Goal: Task Accomplishment & Management: Manage account settings

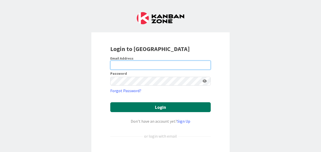
type input "[EMAIL_ADDRESS][DOMAIN_NAME]"
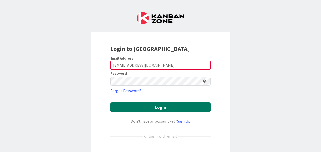
click at [170, 110] on button "Login" at bounding box center [160, 107] width 100 height 10
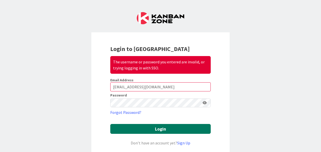
click at [159, 128] on button "Login" at bounding box center [160, 129] width 100 height 10
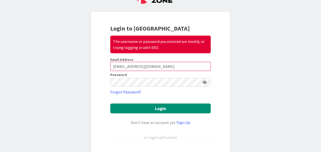
scroll to position [21, 0]
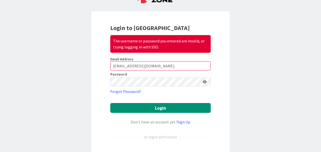
click at [203, 82] on icon at bounding box center [205, 82] width 4 height 4
click at [202, 82] on icon at bounding box center [204, 82] width 5 height 4
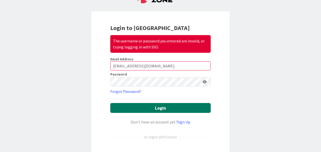
click at [152, 106] on button "Login" at bounding box center [160, 108] width 100 height 10
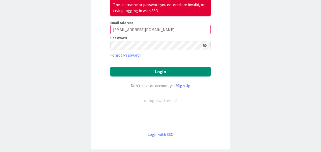
scroll to position [58, 0]
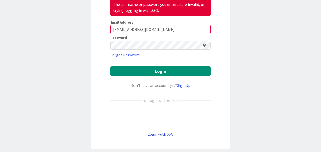
click at [158, 133] on link "Login with SSO" at bounding box center [161, 134] width 26 height 5
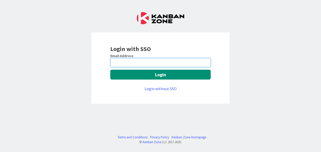
click at [124, 62] on input "email" at bounding box center [160, 62] width 100 height 9
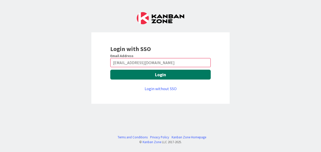
click at [167, 73] on button "Login" at bounding box center [160, 75] width 100 height 10
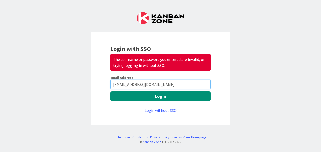
click at [168, 82] on input "[EMAIL_ADDRESS][DOMAIN_NAME]" at bounding box center [160, 84] width 100 height 9
type input "a"
paste input "​ [PERSON_NAME] Consultant MRC Global T [PHONE_NUMBER] 22650262 [STREET_ADDRESS…"
drag, startPoint x: 158, startPoint y: 83, endPoint x: 71, endPoint y: 82, distance: 86.6
click at [71, 82] on div "Login with SSO The username or password you entered are invalid, or trying logg…" at bounding box center [160, 76] width 321 height 152
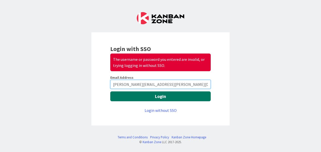
type input "[PERSON_NAME][EMAIL_ADDRESS][PERSON_NAME][DOMAIN_NAME]"
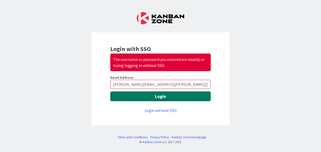
click at [129, 95] on button "Login" at bounding box center [160, 96] width 100 height 10
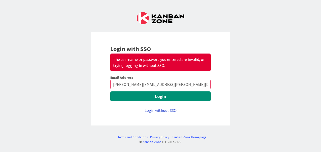
click at [161, 109] on link "Login without SSO" at bounding box center [161, 110] width 32 height 5
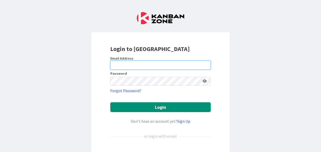
type input "[EMAIL_ADDRESS][DOMAIN_NAME]"
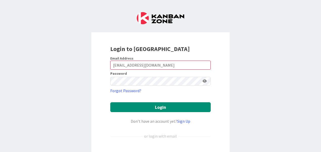
scroll to position [58, 0]
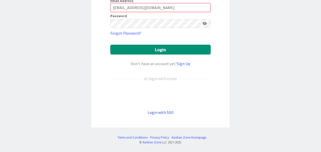
click at [167, 111] on link "Login with SSO" at bounding box center [161, 112] width 26 height 5
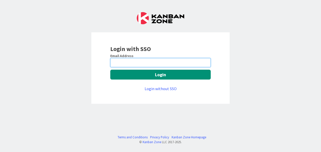
click at [126, 65] on input "email" at bounding box center [160, 62] width 100 height 9
paste input "​ [PERSON_NAME] Consultant MRC Global T [PHONE_NUMBER] 22650262 [STREET_ADDRESS…"
drag, startPoint x: 158, startPoint y: 62, endPoint x: 98, endPoint y: 55, distance: 59.7
click at [98, 55] on div "Login with SSO Email Address ​ [PERSON_NAME] Consultant MRC Global T [PHONE_NUM…" at bounding box center [160, 67] width 138 height 71
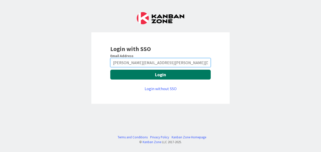
type input "[PERSON_NAME][EMAIL_ADDRESS][PERSON_NAME][DOMAIN_NAME]"
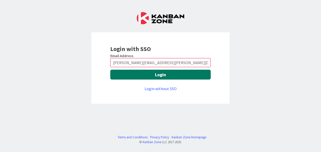
click at [152, 75] on button "Login" at bounding box center [160, 75] width 100 height 10
